Goal: Transaction & Acquisition: Subscribe to service/newsletter

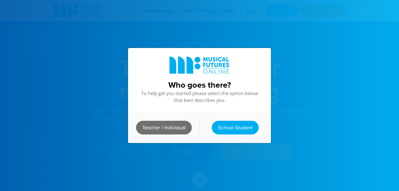
click at [179, 132] on link "Teacher / Individual" at bounding box center [164, 128] width 56 height 14
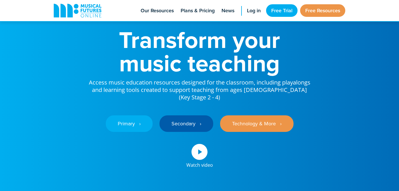
scroll to position [28, 0]
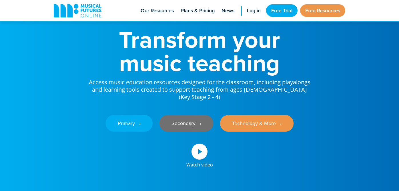
click at [190, 117] on link "Secondary ‎‏‏‎ ‎ ›" at bounding box center [186, 123] width 54 height 17
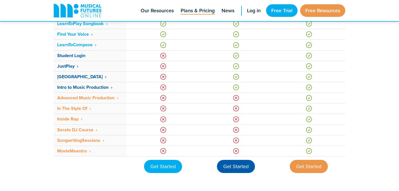
scroll to position [422, 0]
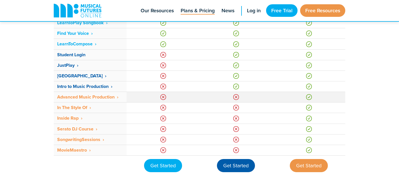
click at [109, 100] on strong "Advanced Music Production ‎ ›" at bounding box center [87, 97] width 61 height 7
